Goal: Contribute content: Add original content to the website for others to see

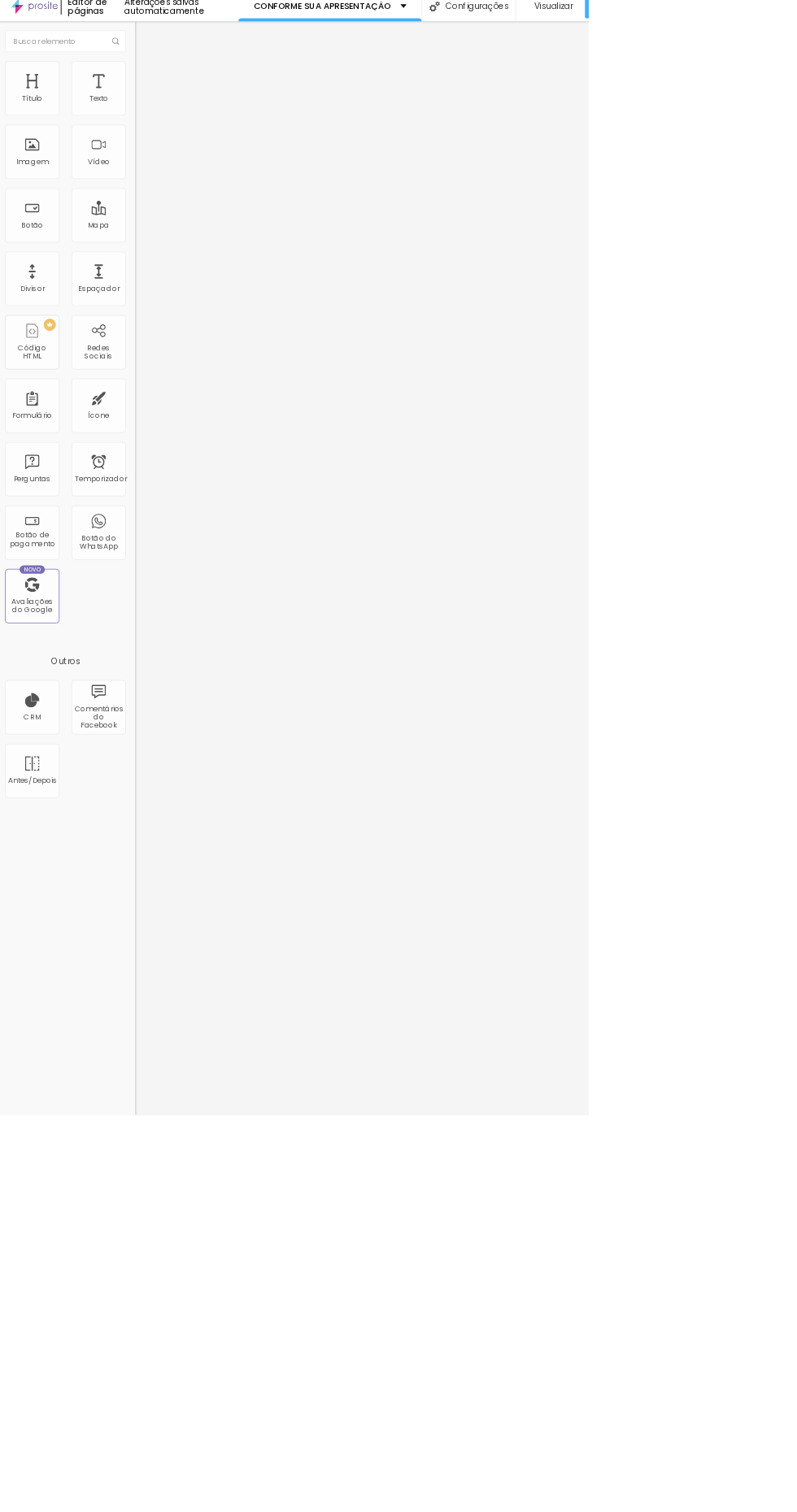
click at [187, 97] on img at bounding box center [194, 102] width 14 height 14
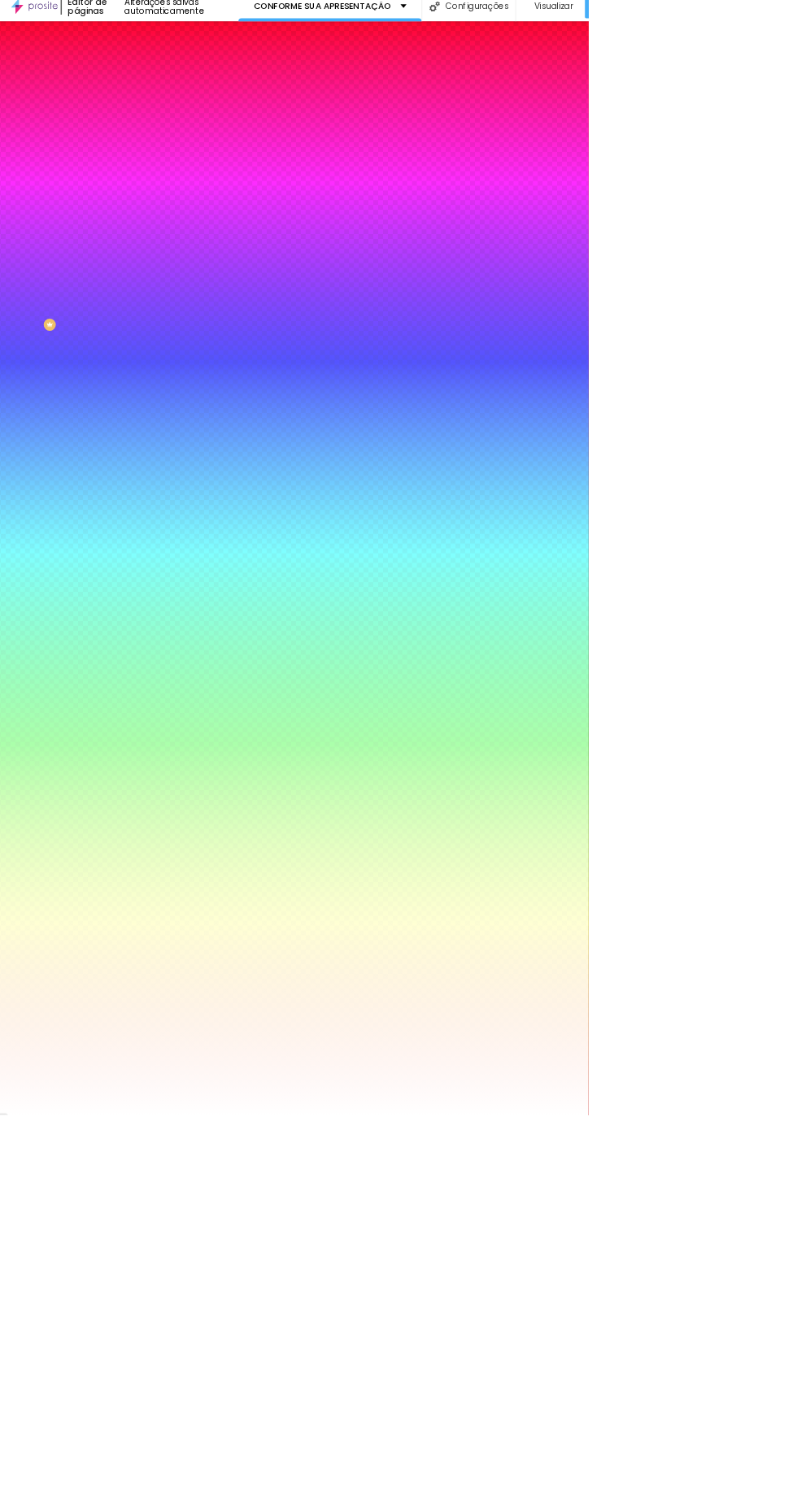
click at [199, 58] on div "Editar nulo" at bounding box center [280, 59] width 163 height 13
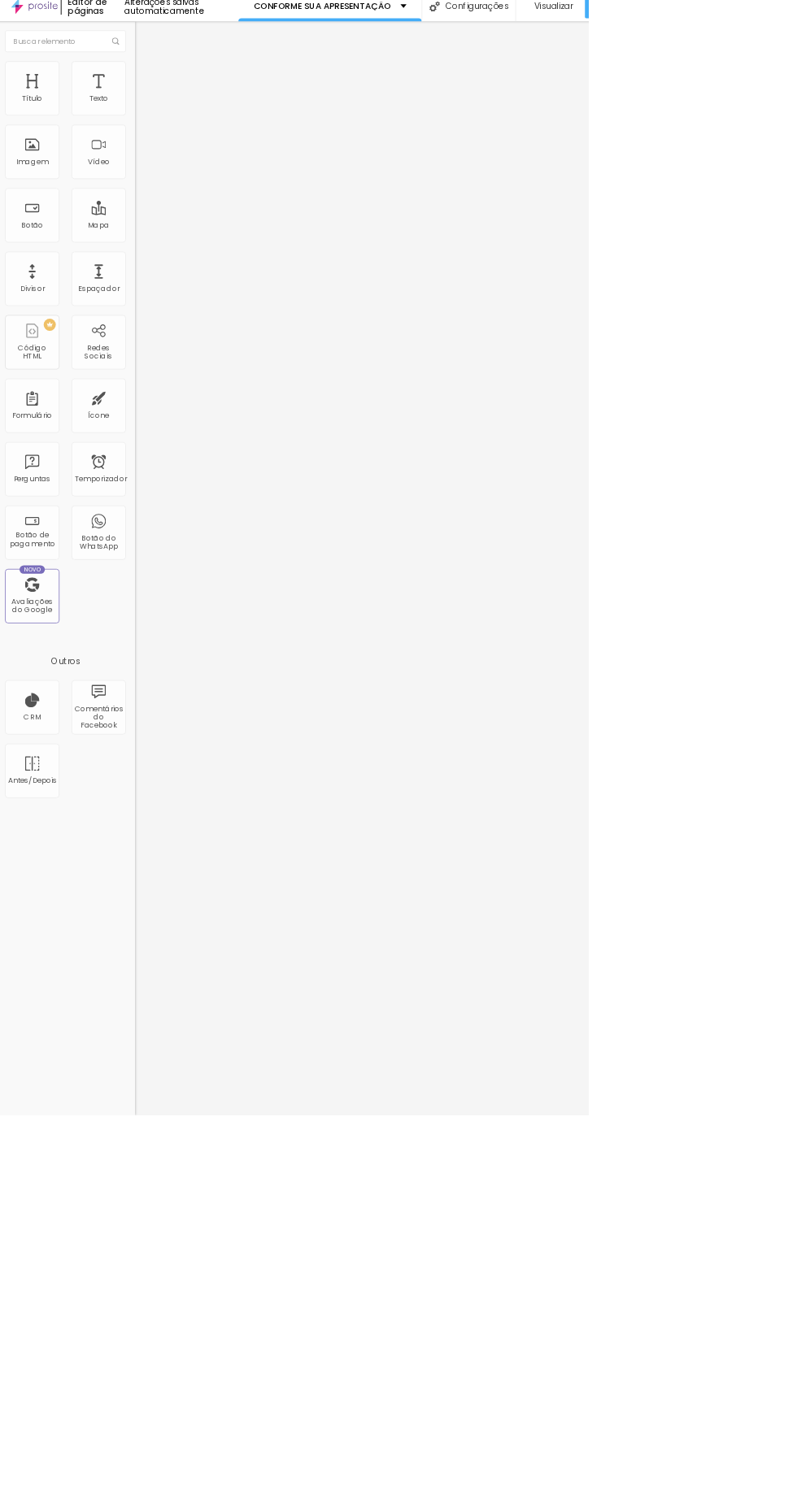
click at [54, 210] on div "Imagem" at bounding box center [49, 216] width 73 height 73
click at [55, 211] on div "Imagem" at bounding box center [49, 216] width 73 height 73
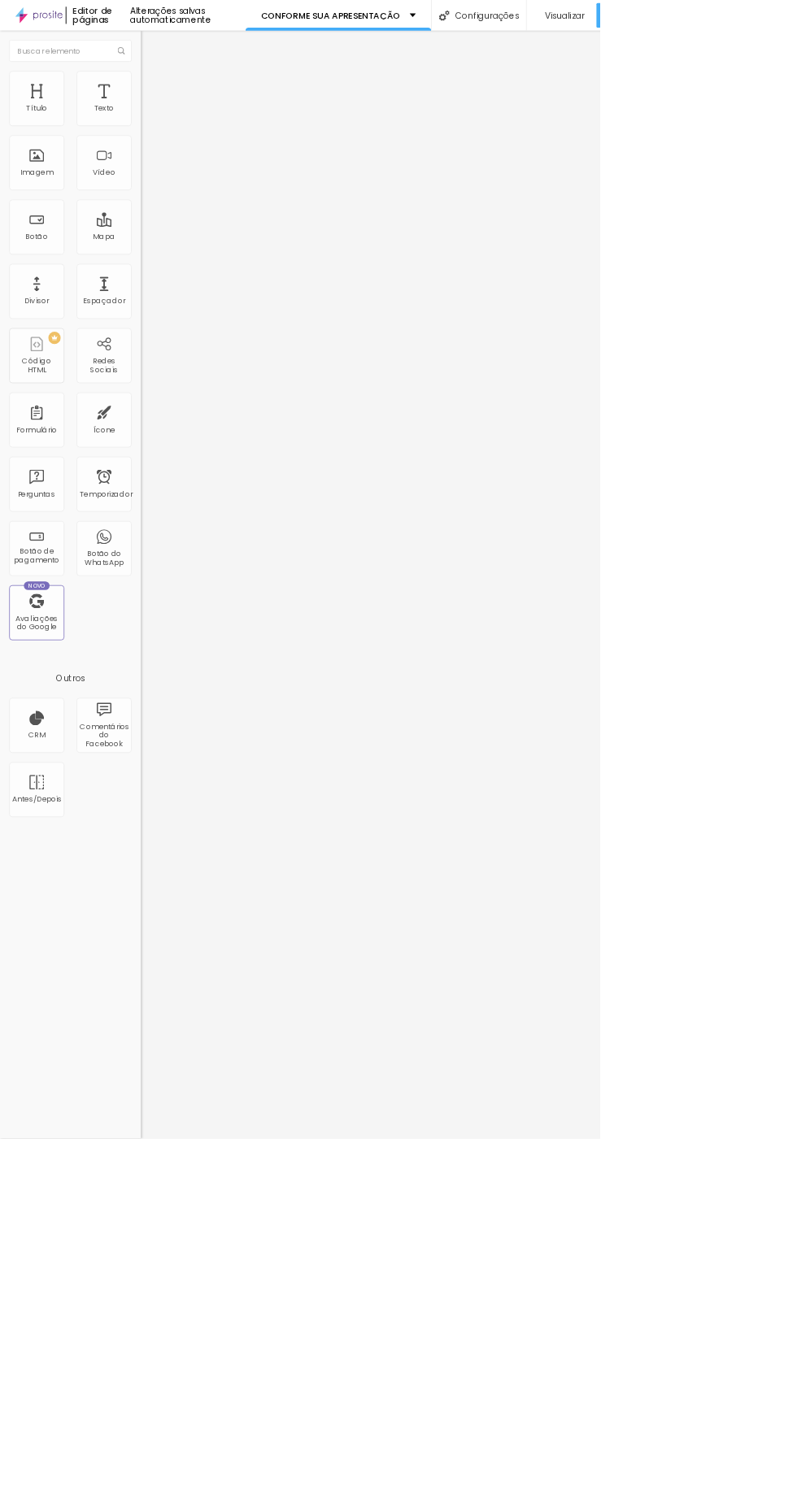
click at [187, 94] on img at bounding box center [194, 102] width 14 height 14
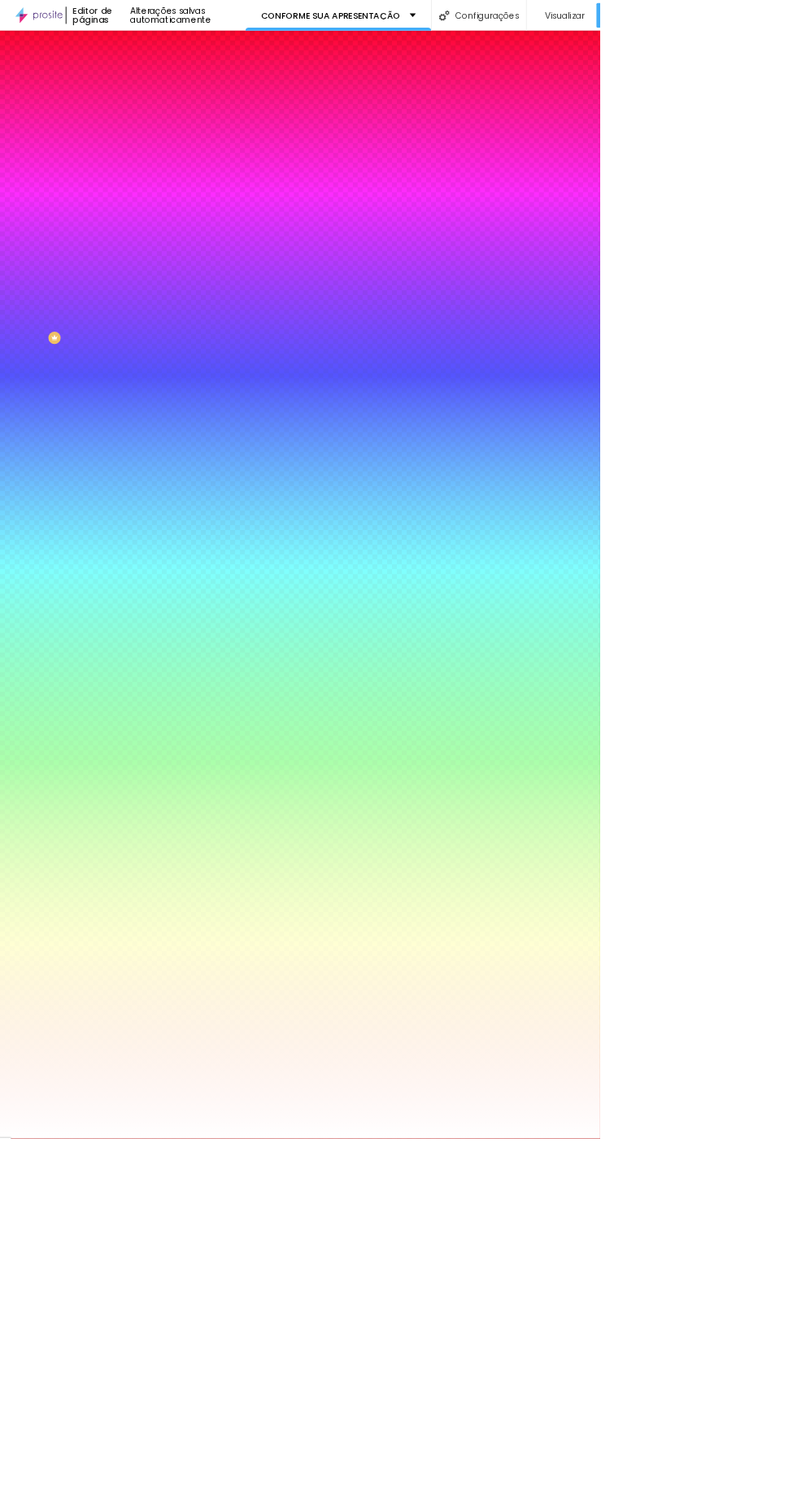
click at [187, 111] on img at bounding box center [194, 118] width 14 height 14
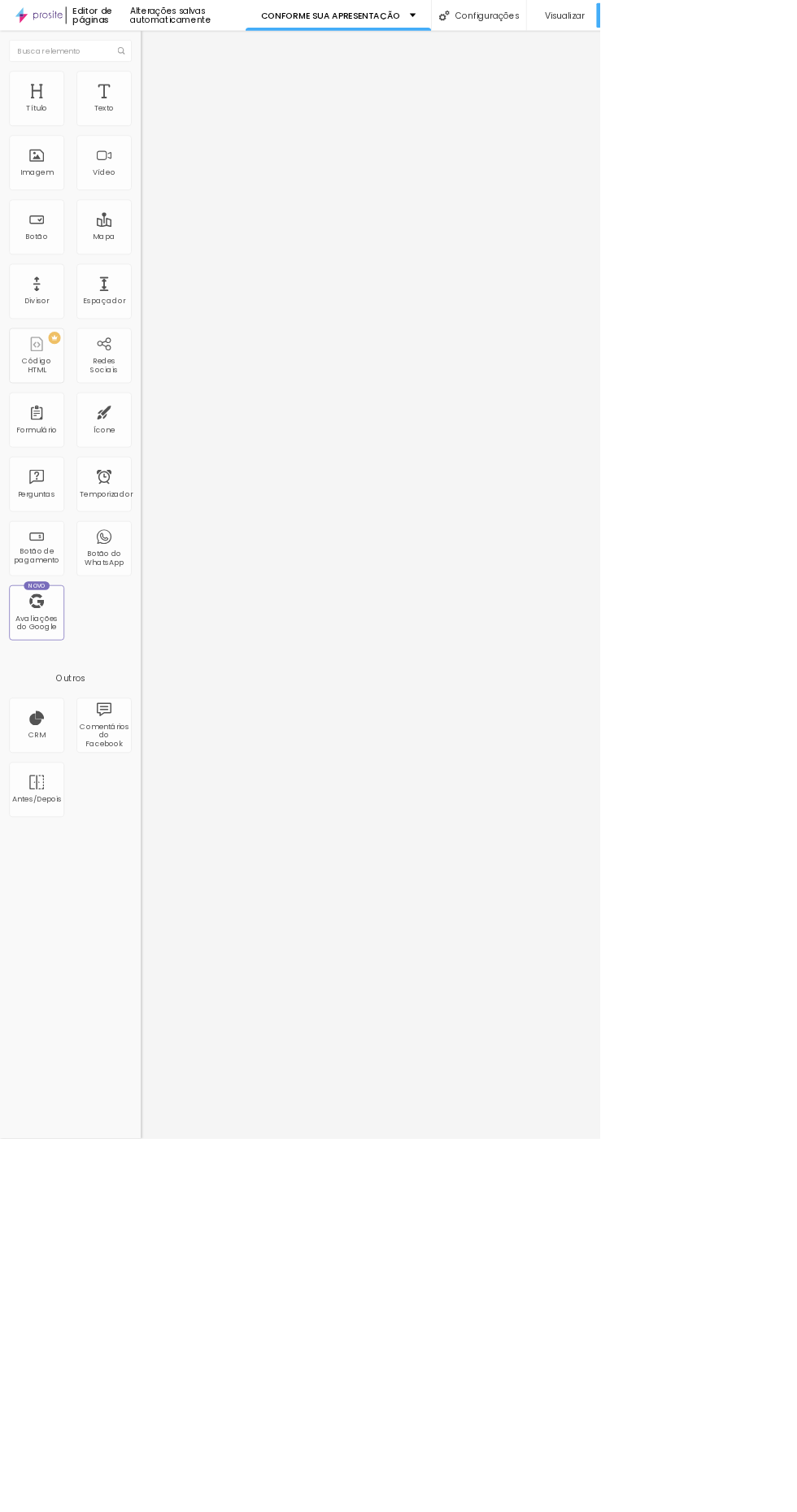
click at [187, 93] on img at bounding box center [194, 85] width 14 height 14
click at [187, 97] on img at bounding box center [194, 102] width 14 height 14
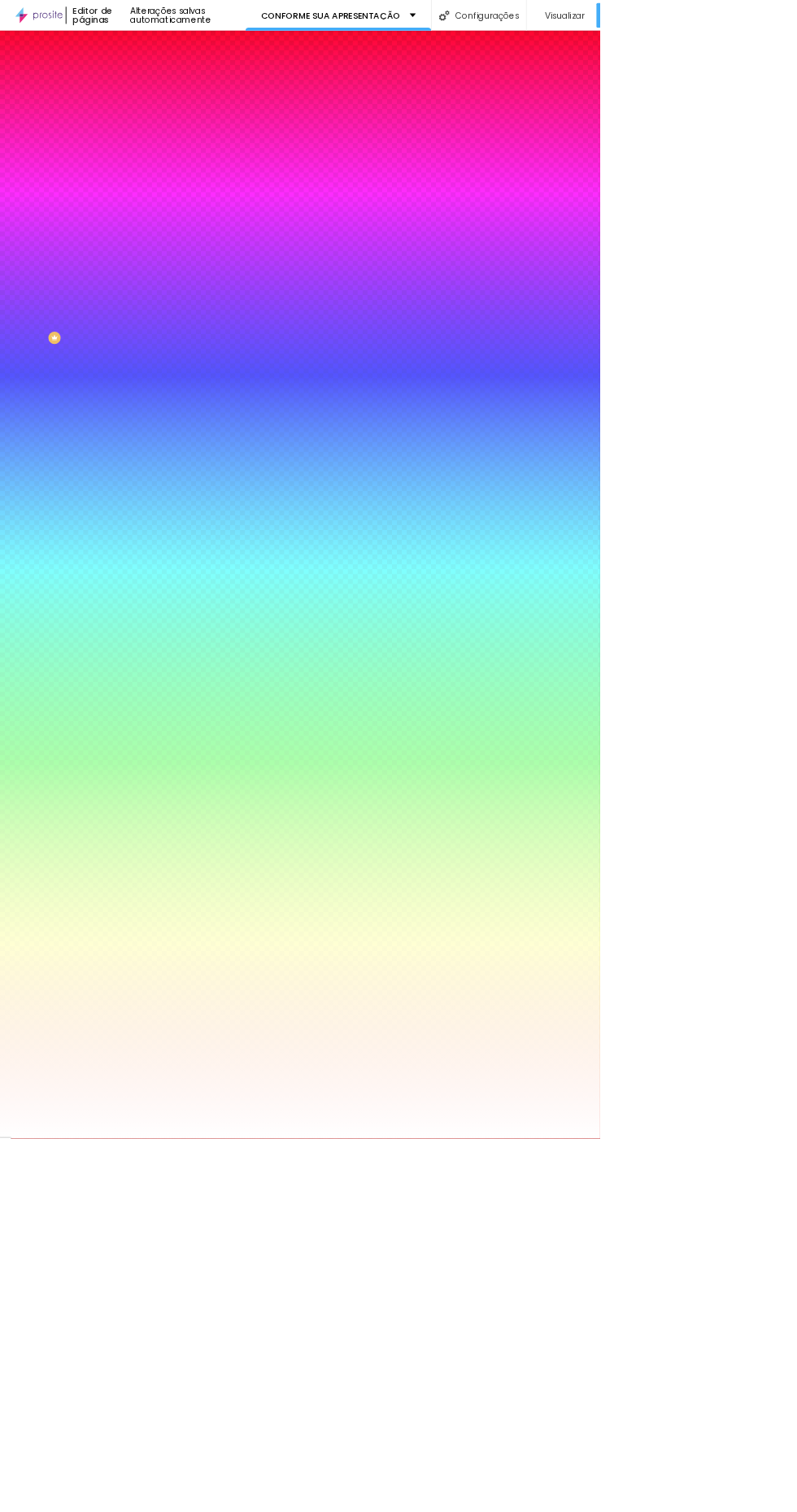
click at [199, 58] on img "button" at bounding box center [205, 59] width 13 height 13
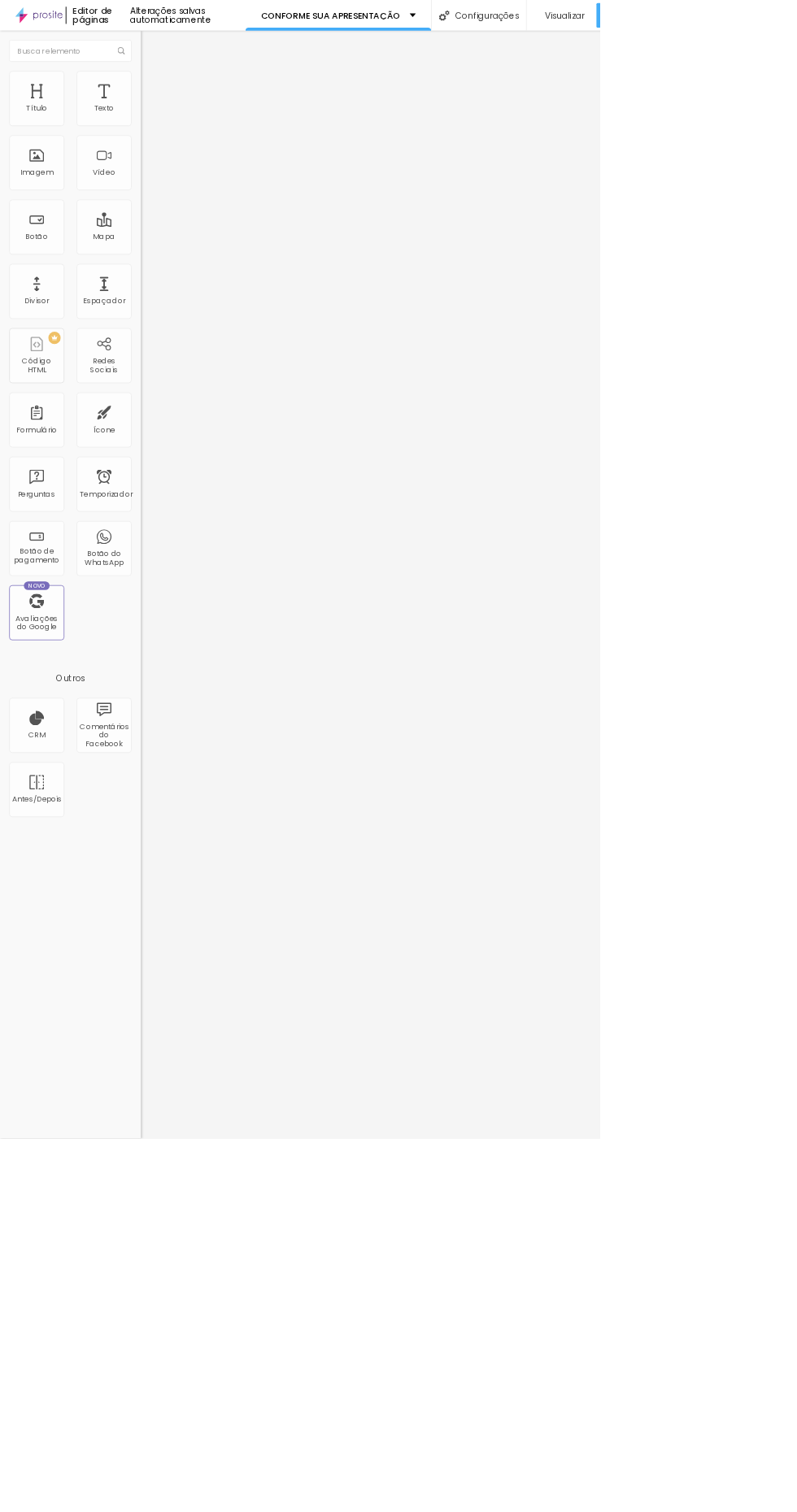
click at [55, 202] on div "Imagem" at bounding box center [49, 216] width 73 height 73
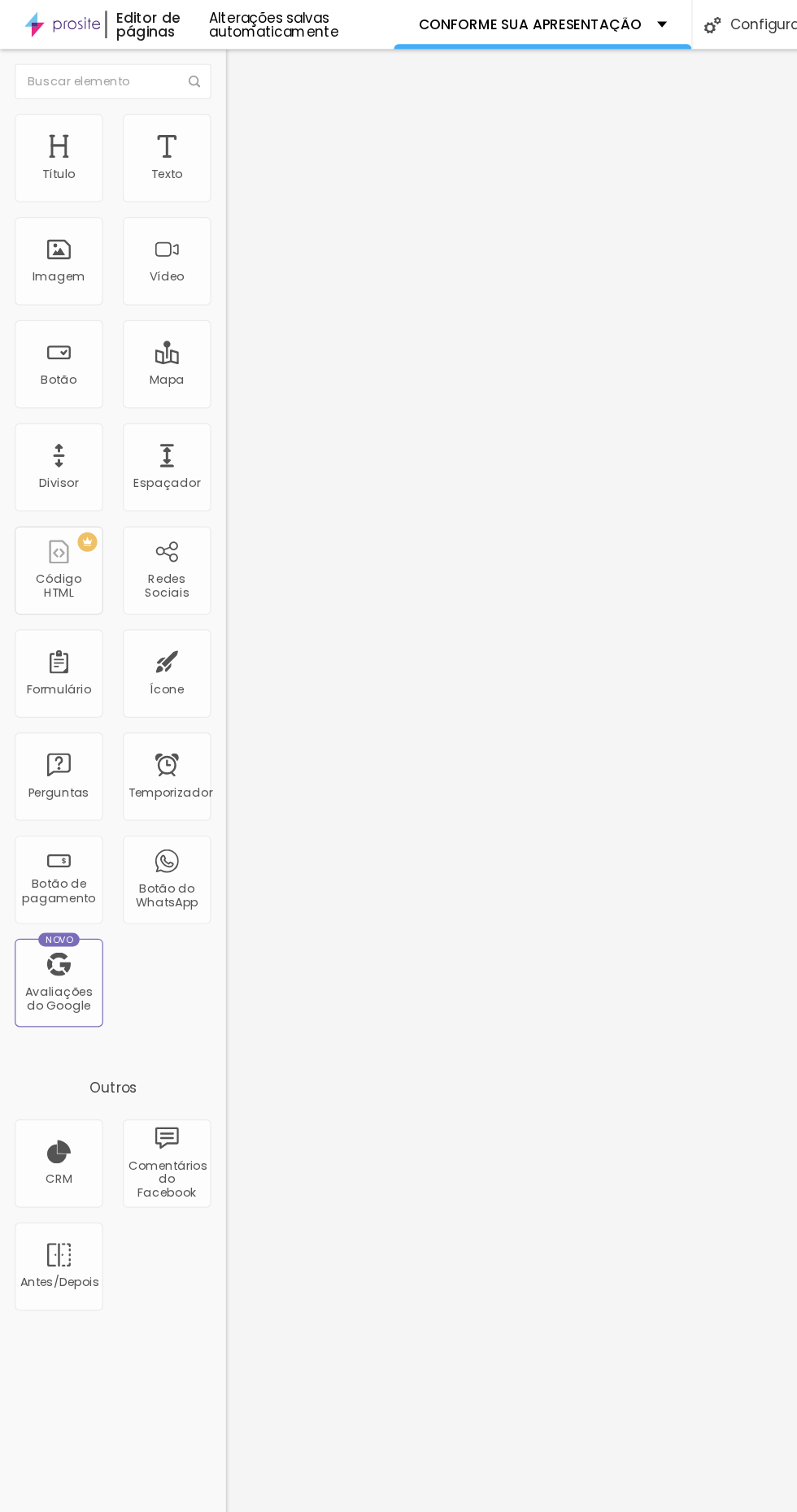
click at [44, 213] on div "Imagem" at bounding box center [49, 216] width 73 height 73
click at [40, 615] on div "Perguntas" at bounding box center [49, 642] width 73 height 73
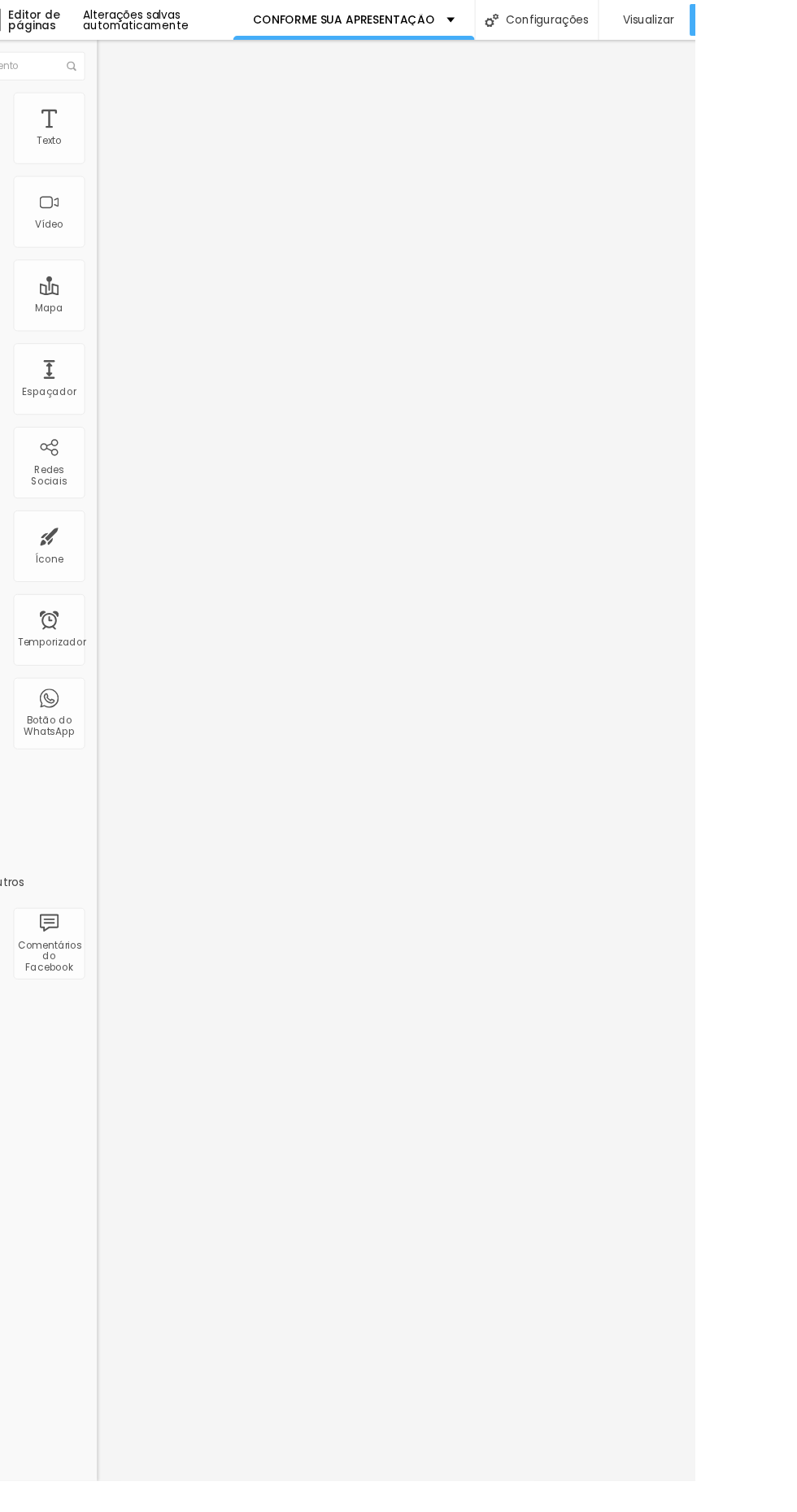
click at [775, 16] on font "Visualizar" at bounding box center [750, 21] width 52 height 16
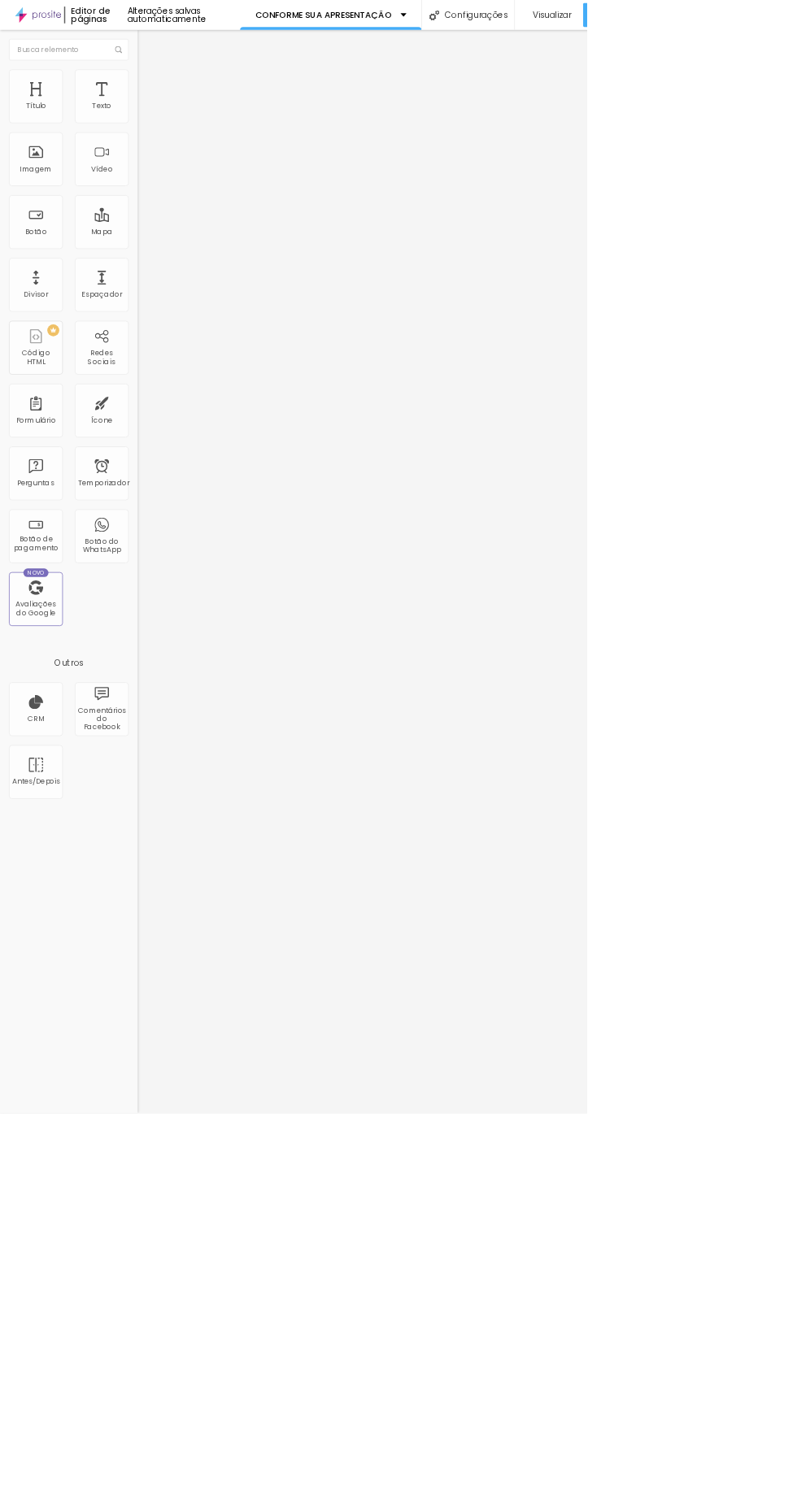
click at [148, 563] on font "Ícone" at bounding box center [139, 569] width 29 height 13
click at [49, 205] on div "Imagem" at bounding box center [49, 216] width 73 height 73
click at [677, 20] on font "Configurações" at bounding box center [648, 21] width 85 height 16
click at [692, 1512] on div at bounding box center [398, 1529] width 797 height 14
